Goal: Download file/media

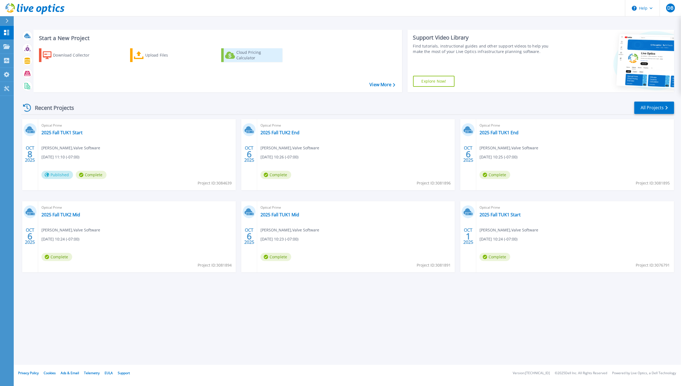
click at [249, 53] on div "Cloud Pricing Calculator" at bounding box center [258, 55] width 44 height 11
click at [428, 81] on link "Explore Now!" at bounding box center [434, 81] width 42 height 11
click at [495, 216] on link "2025 Fall TUK1 Start" at bounding box center [499, 214] width 41 height 5
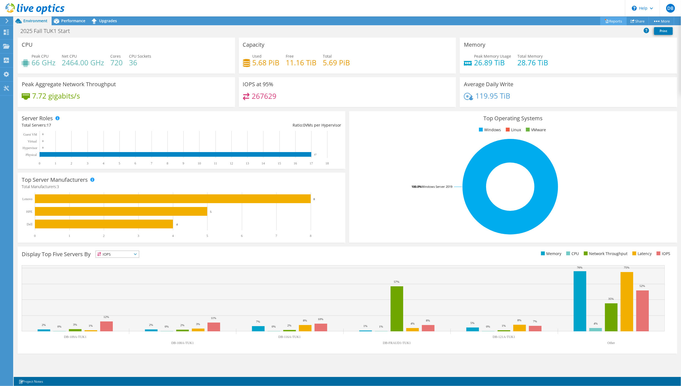
click at [606, 21] on link "Reports" at bounding box center [613, 21] width 26 height 9
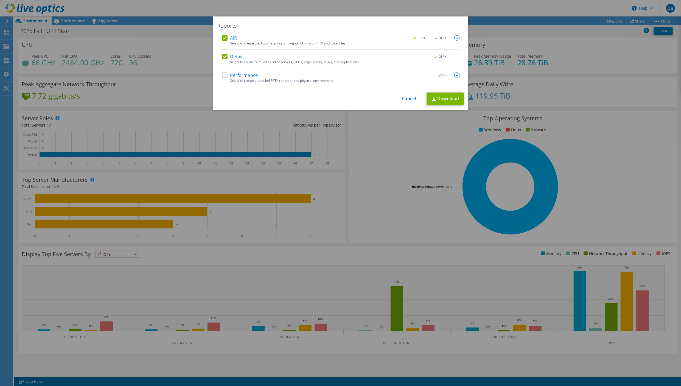
click at [222, 74] on label "Performance" at bounding box center [240, 74] width 36 height 5
click at [0, 0] on input "Performance" at bounding box center [0, 0] width 0 height 0
click at [437, 99] on link "Download" at bounding box center [445, 98] width 37 height 12
